Goal: Task Accomplishment & Management: Use online tool/utility

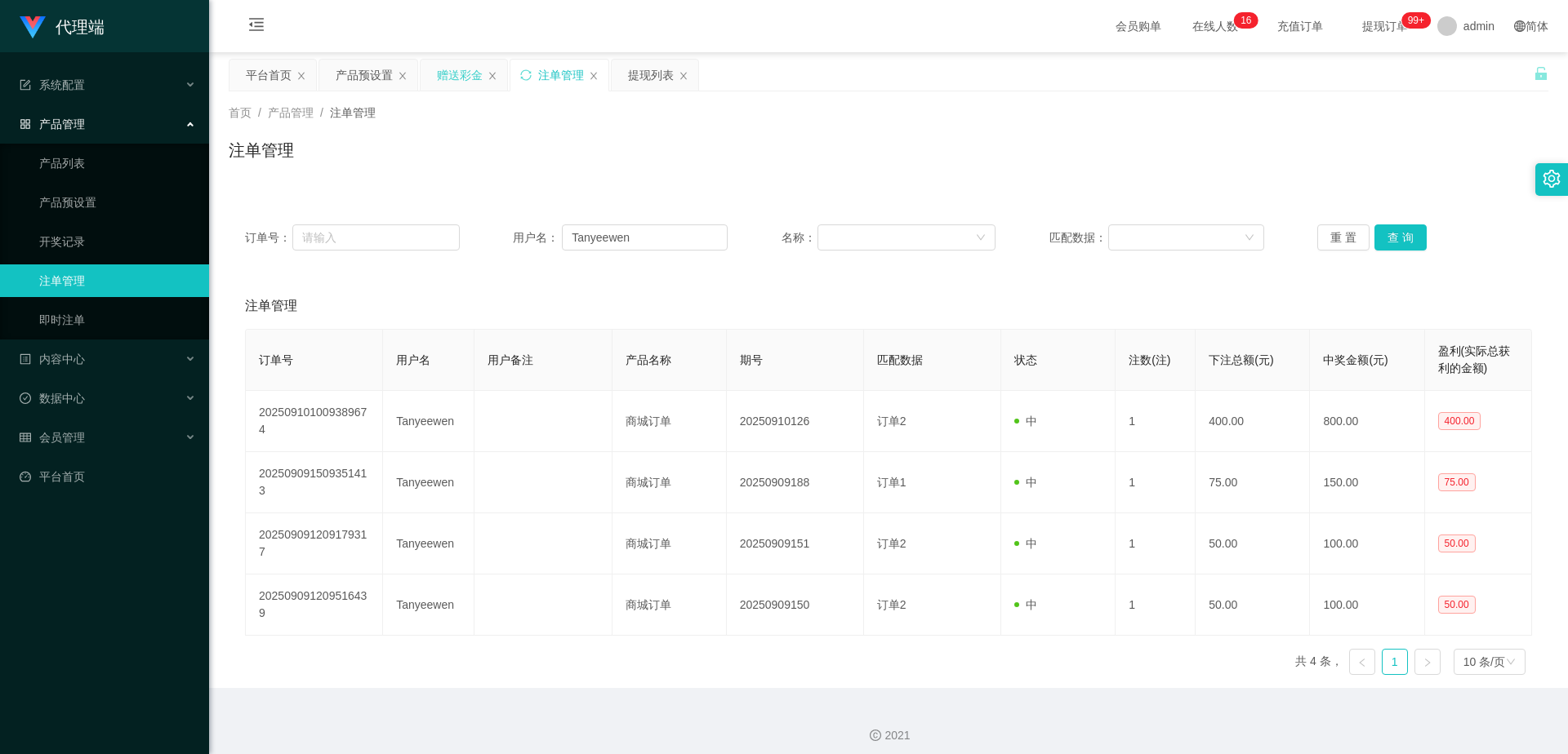
click at [456, 76] on div "赠送彩金" at bounding box center [459, 76] width 46 height 31
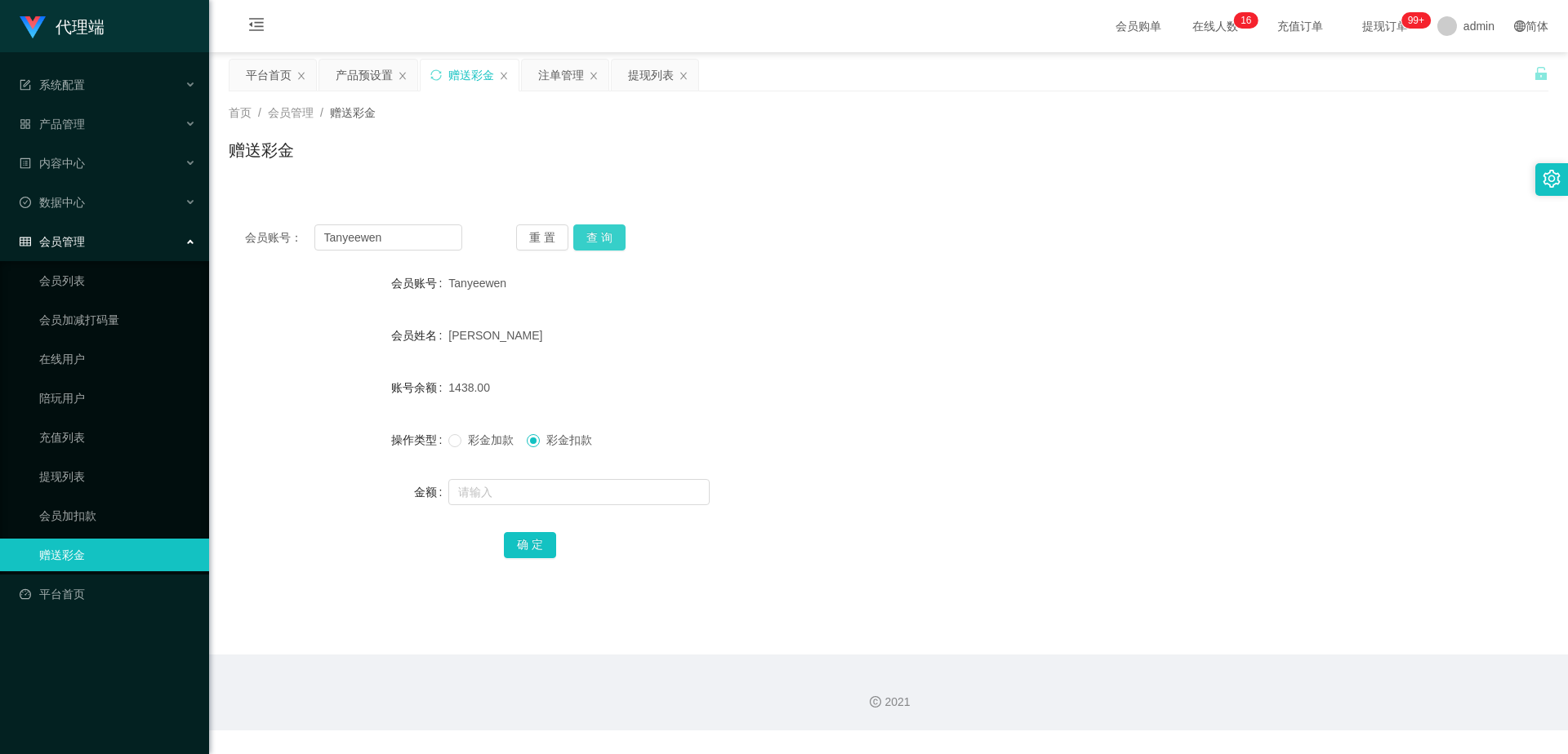
click at [606, 237] on button "查 询" at bounding box center [600, 237] width 52 height 26
click at [606, 236] on button "查 询" at bounding box center [600, 237] width 52 height 26
click at [523, 502] on input "text" at bounding box center [579, 492] width 261 height 26
click at [520, 497] on input "text" at bounding box center [579, 492] width 261 height 26
type input "3000"
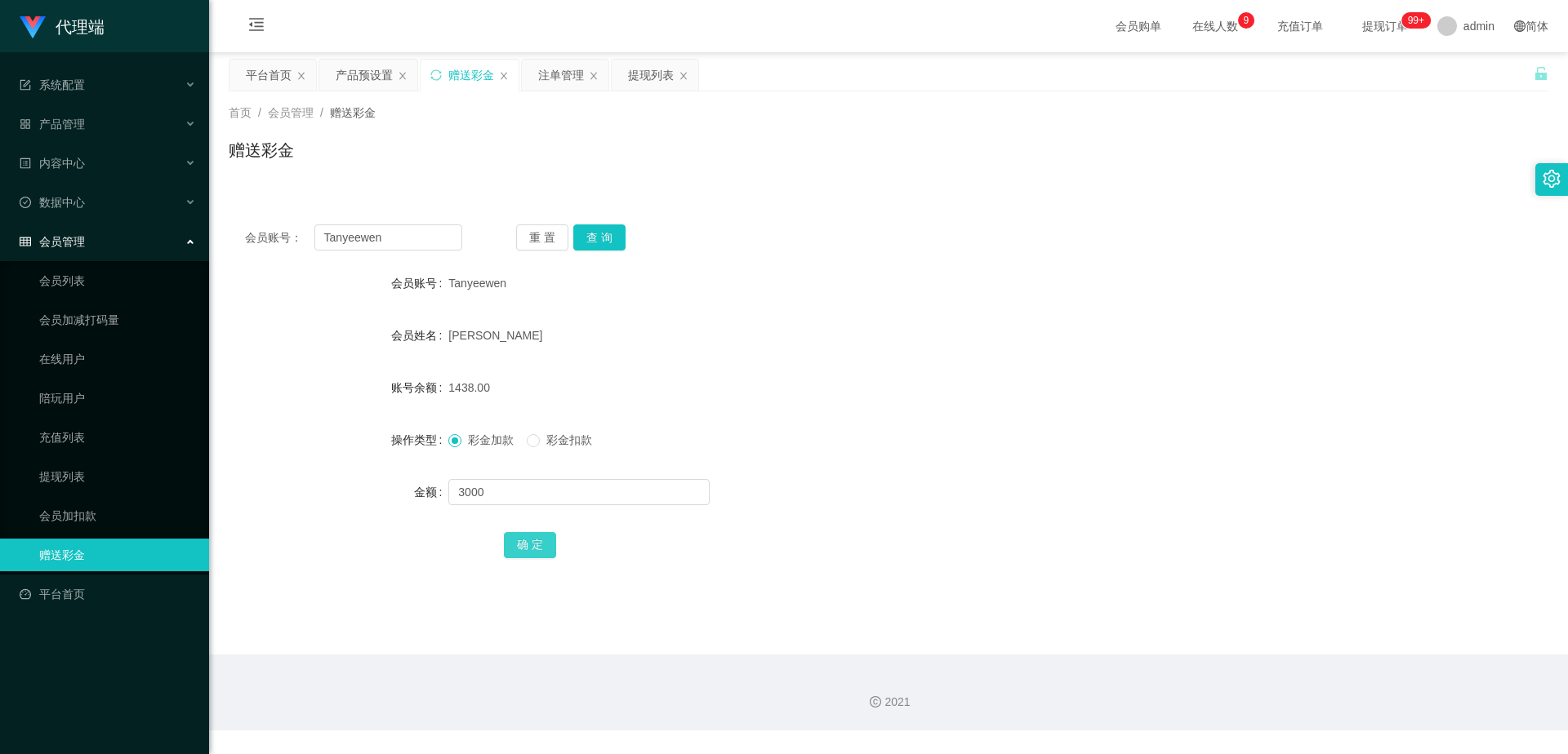
click at [538, 542] on button "确 定" at bounding box center [530, 545] width 52 height 26
drag, startPoint x: 396, startPoint y: 238, endPoint x: 314, endPoint y: 236, distance: 82.0
click at [314, 236] on input "Tanyeewen" at bounding box center [388, 237] width 148 height 26
click at [396, 237] on input "Tanyeewen" at bounding box center [388, 237] width 148 height 26
drag, startPoint x: 396, startPoint y: 237, endPoint x: 314, endPoint y: 247, distance: 82.6
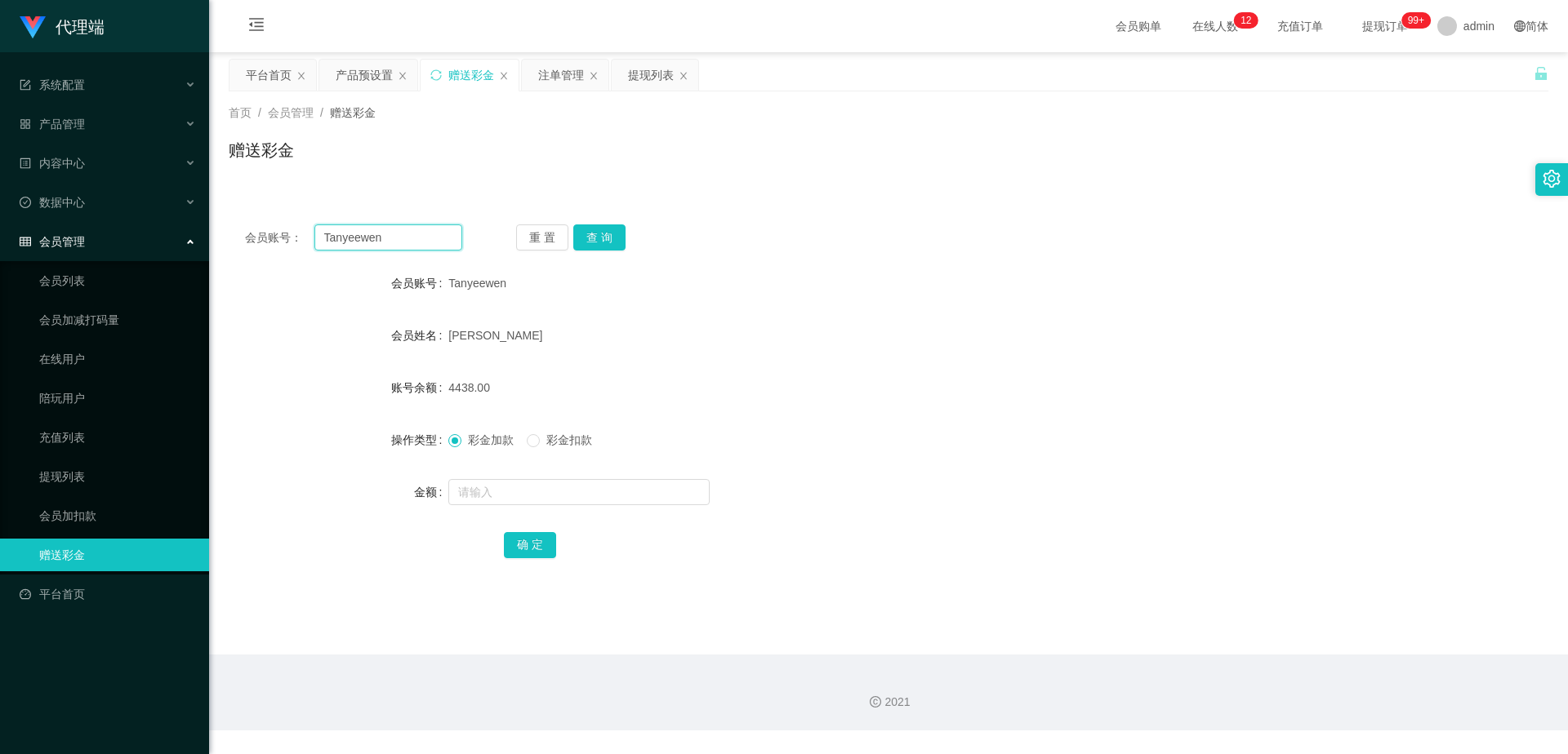
click at [314, 247] on input "Tanyeewen" at bounding box center [388, 237] width 148 height 26
click at [345, 74] on div "产品预设置" at bounding box center [365, 76] width 57 height 31
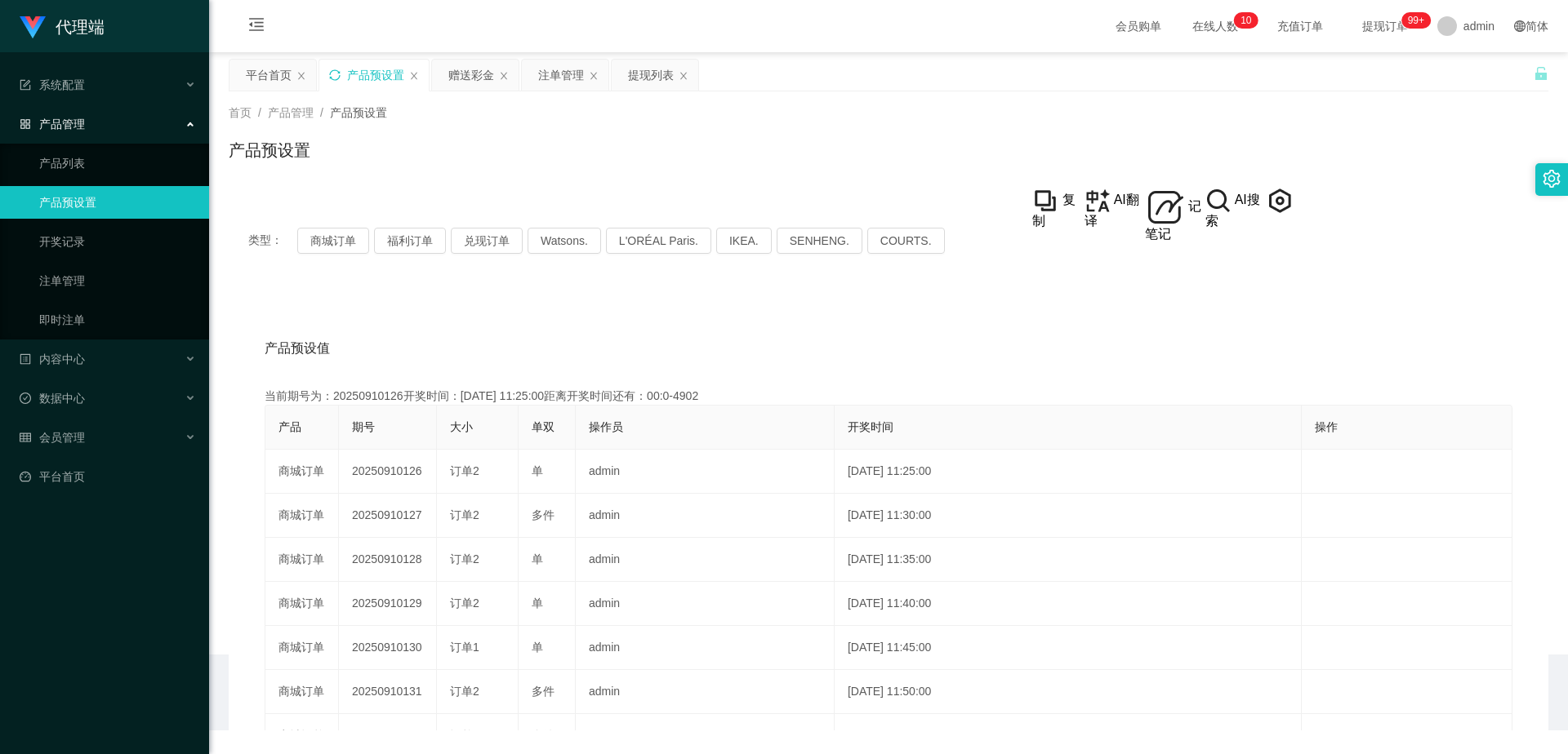
click at [334, 73] on icon "图标: sync" at bounding box center [334, 75] width 11 height 11
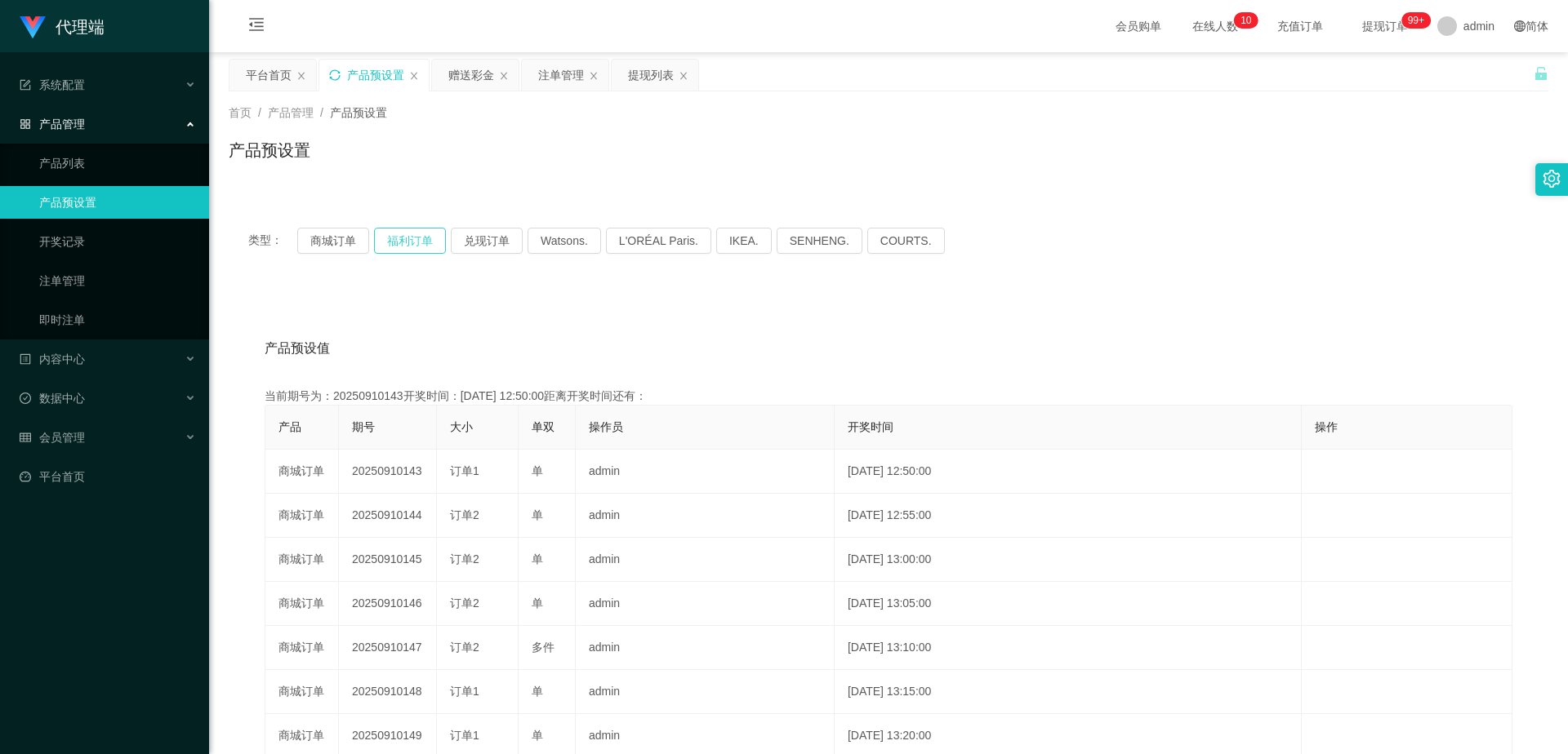
click at [420, 241] on button "福利订单" at bounding box center [410, 241] width 72 height 26
drag, startPoint x: 467, startPoint y: 74, endPoint x: 497, endPoint y: 138, distance: 70.7
click at [467, 74] on div "赠送彩金" at bounding box center [471, 76] width 46 height 31
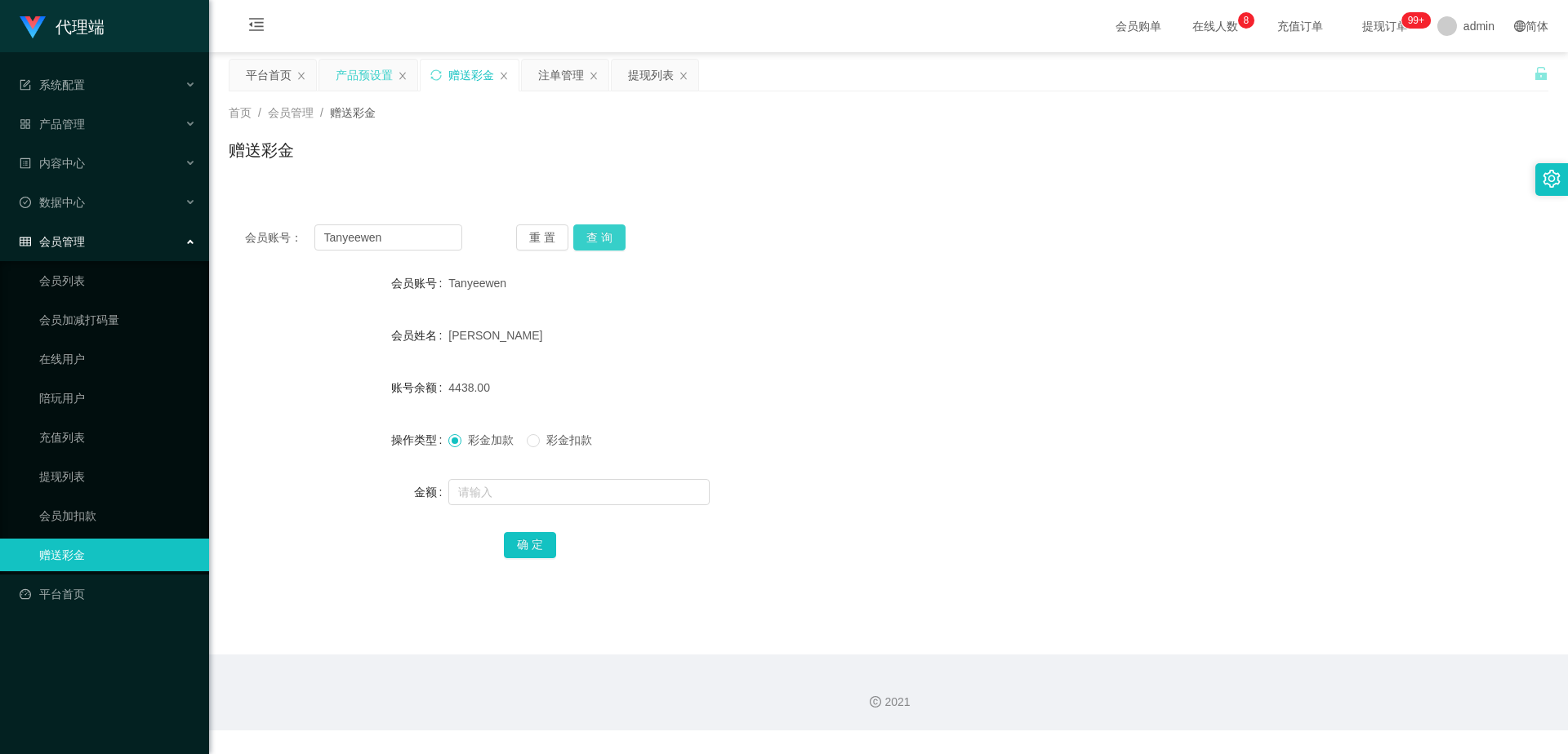
click at [615, 244] on button "查 询" at bounding box center [600, 237] width 52 height 26
click at [615, 244] on button "查 询" at bounding box center [608, 237] width 70 height 26
click at [615, 244] on div "重 置 查 询" at bounding box center [625, 237] width 218 height 26
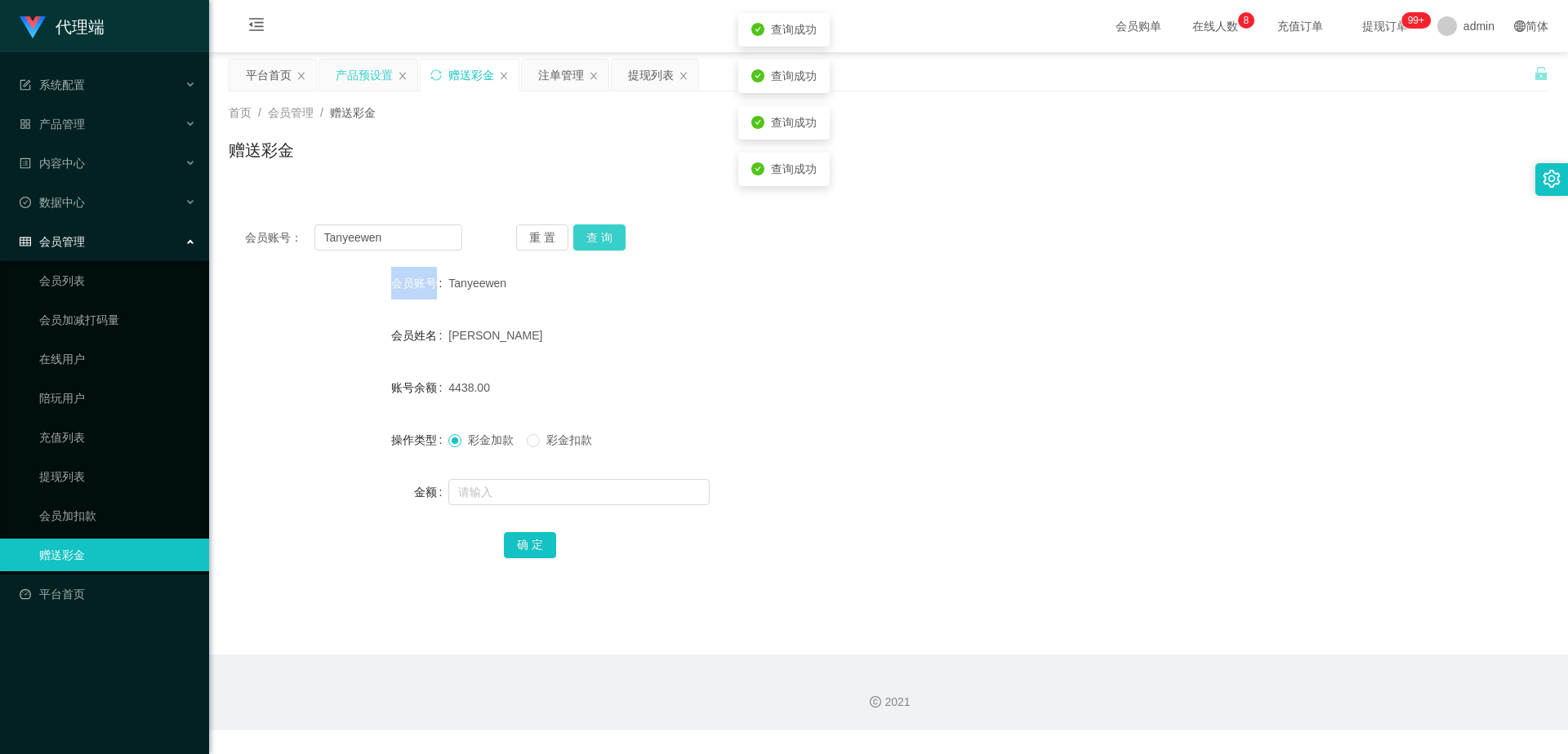
click at [615, 244] on button "查 询" at bounding box center [600, 237] width 52 height 26
click at [539, 78] on div "注单管理" at bounding box center [561, 76] width 46 height 31
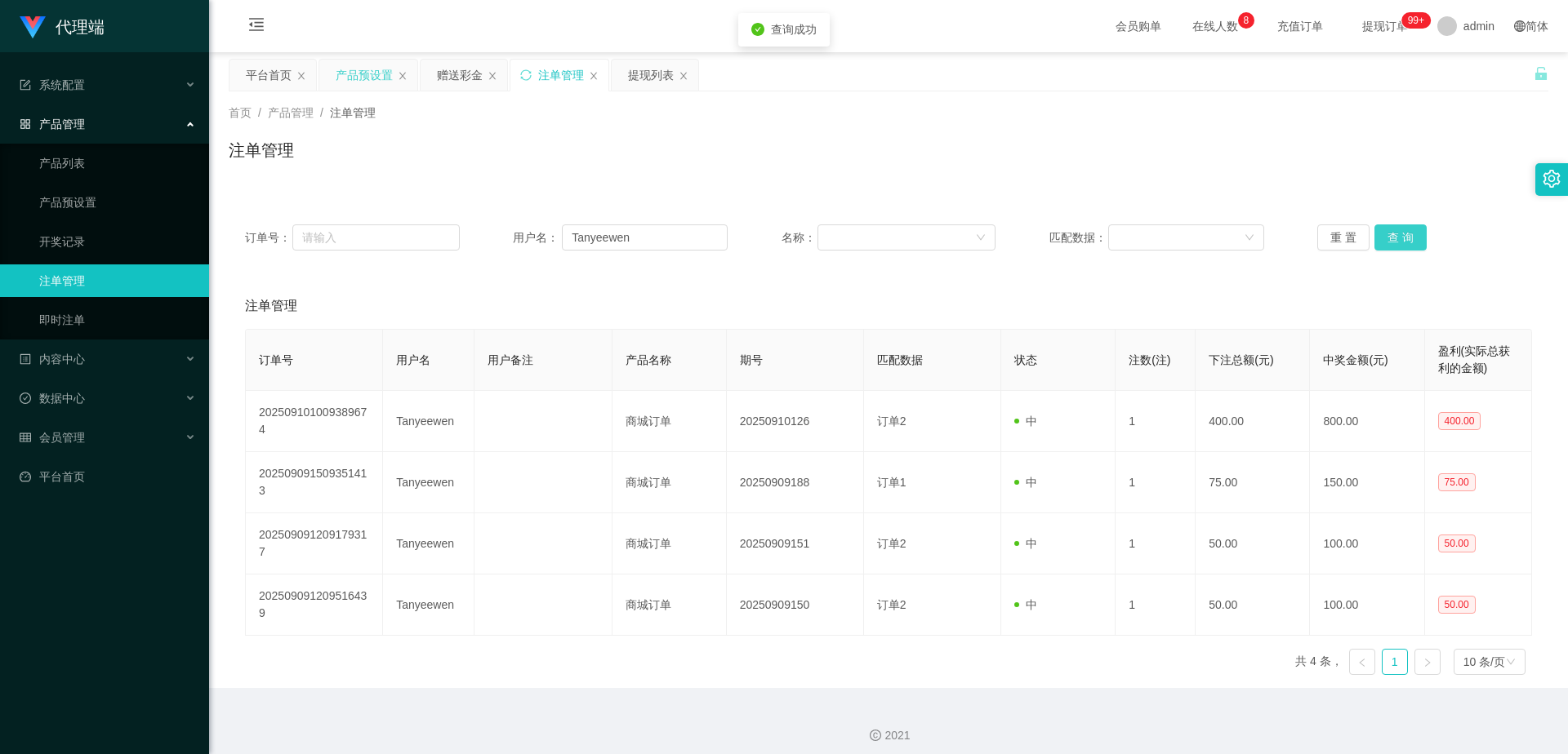
click at [1414, 243] on button "查 询" at bounding box center [1401, 237] width 52 height 26
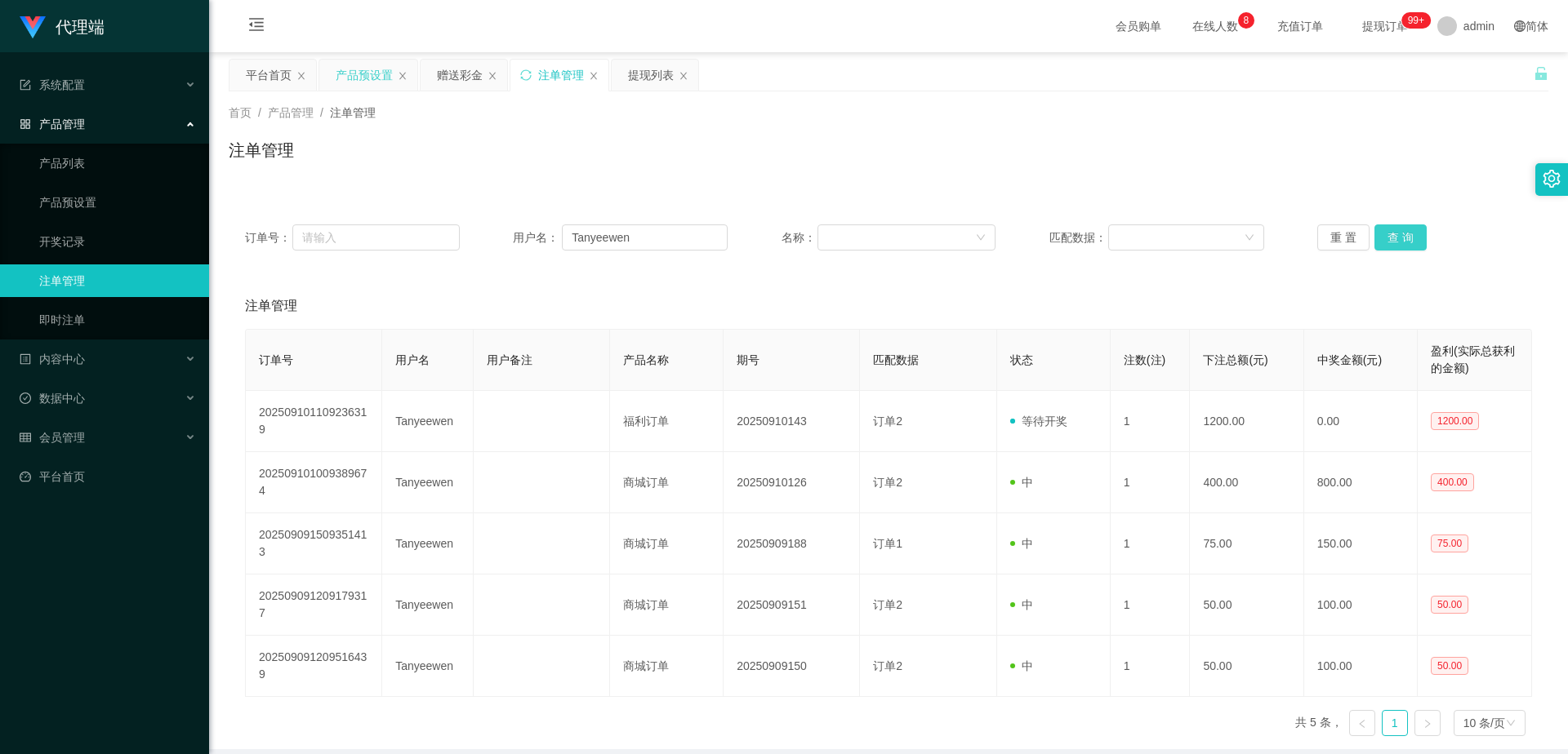
click at [1403, 240] on button "查 询" at bounding box center [1401, 237] width 52 height 26
click at [1388, 238] on button "查 询" at bounding box center [1401, 237] width 52 height 26
click at [1390, 238] on button "查 询" at bounding box center [1401, 237] width 52 height 26
click at [451, 72] on div "赠送彩金" at bounding box center [459, 76] width 46 height 31
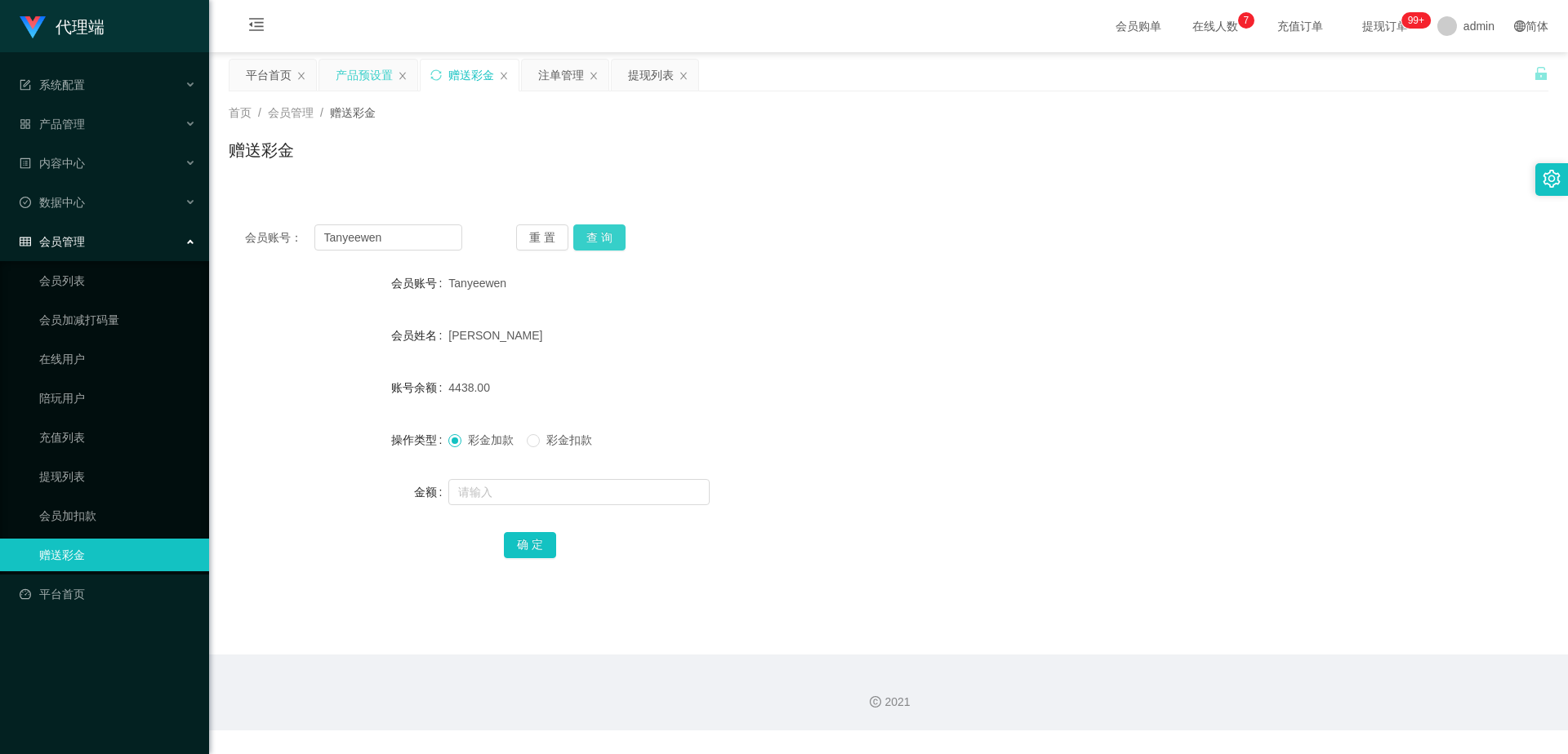
click at [613, 237] on button "查 询" at bounding box center [600, 237] width 52 height 26
click at [593, 245] on button "查 询" at bounding box center [600, 237] width 52 height 26
